Goal: Answer question/provide support

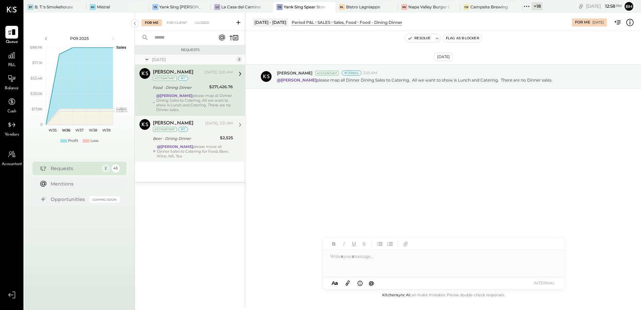
click at [192, 144] on div "@[PERSON_NAME] please move all Dinner Sales to Catering for Food, Beer, Wine, N…" at bounding box center [195, 151] width 76 height 14
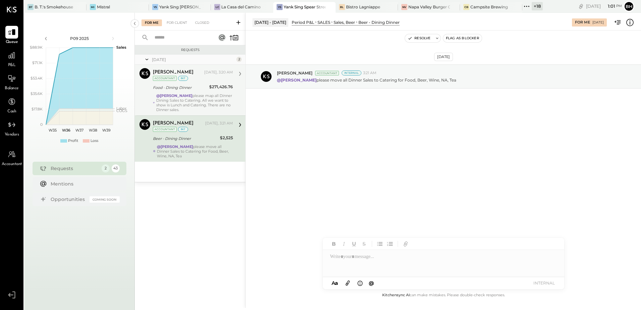
click at [188, 104] on div "@[PERSON_NAME] please map all Dinner Dining Sales to Catering. All we want to s…" at bounding box center [194, 102] width 77 height 19
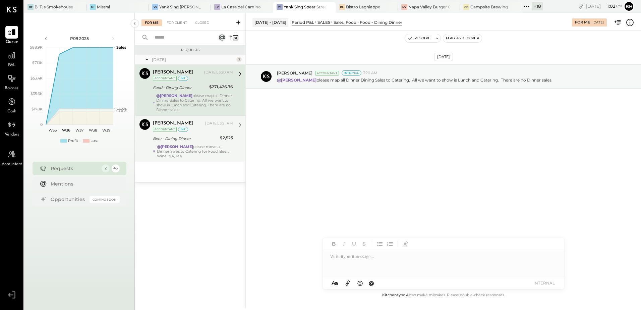
click at [195, 149] on div "@[PERSON_NAME] please move all Dinner Sales to Catering for Food, Beer, Wine, N…" at bounding box center [195, 151] width 76 height 14
